Goal: Navigation & Orientation: Understand site structure

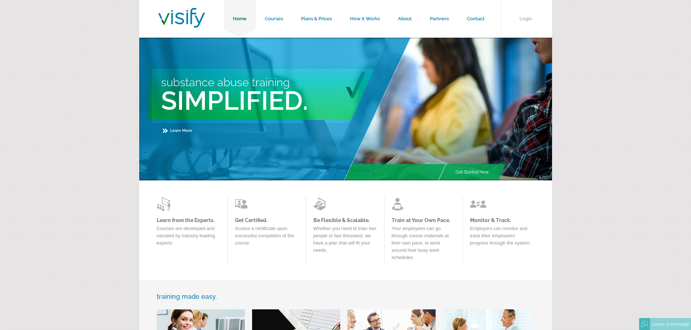
click at [241, 18] on link "Home" at bounding box center [240, 19] width 32 height 38
click at [473, 17] on link "Contact" at bounding box center [476, 19] width 36 height 38
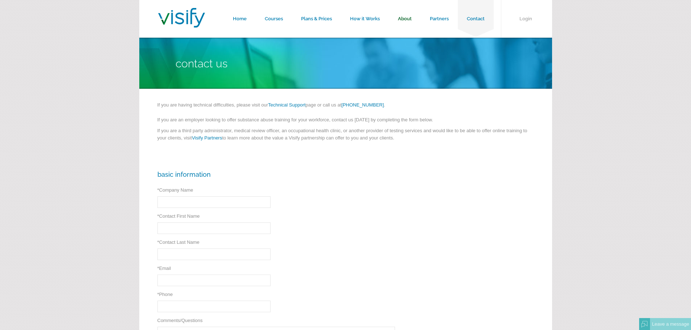
click at [407, 20] on link "About" at bounding box center [405, 19] width 32 height 38
